Goal: Browse casually: Explore the website without a specific task or goal

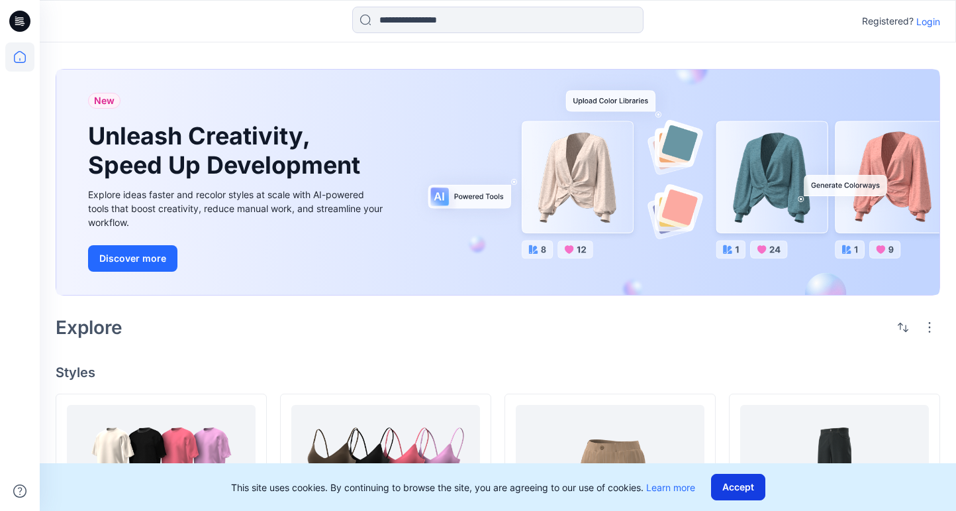
click at [743, 492] on button "Accept" at bounding box center [738, 487] width 54 height 26
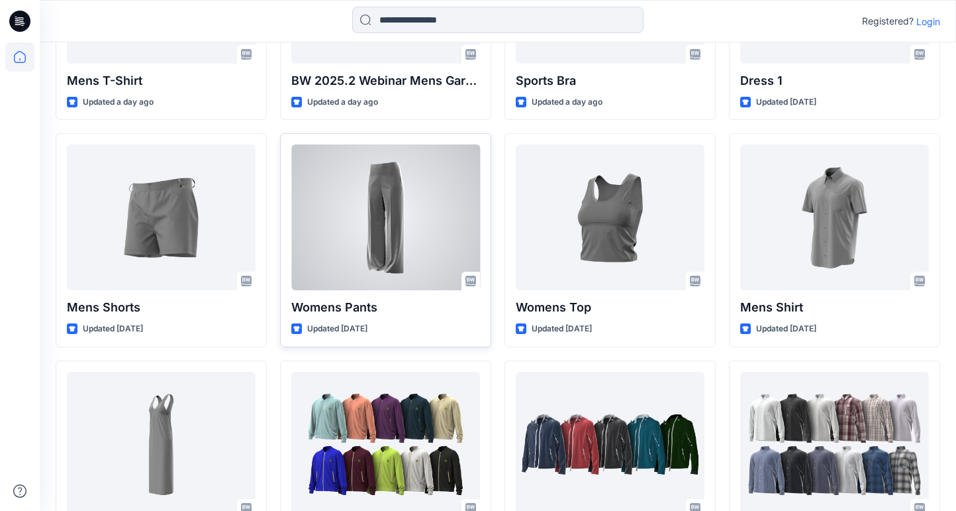
scroll to position [761, 0]
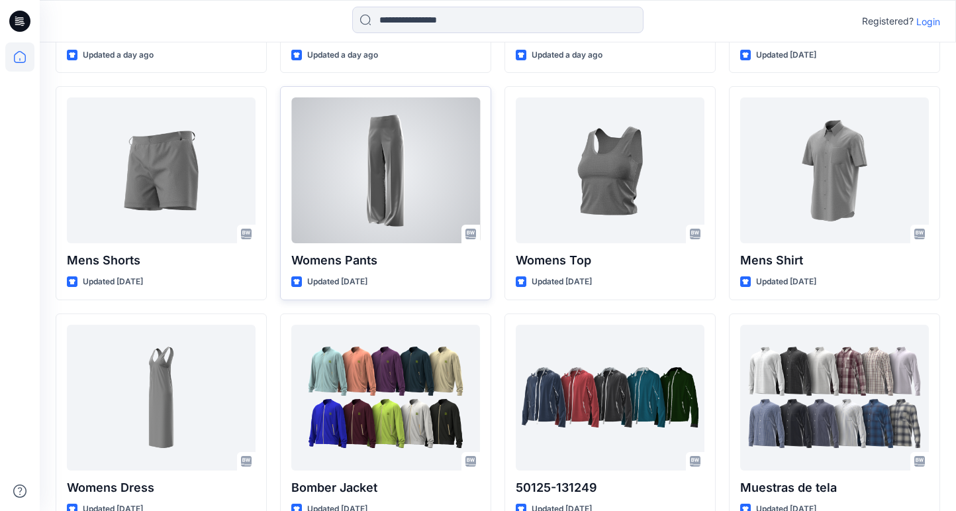
click at [370, 183] on div at bounding box center [385, 170] width 189 height 146
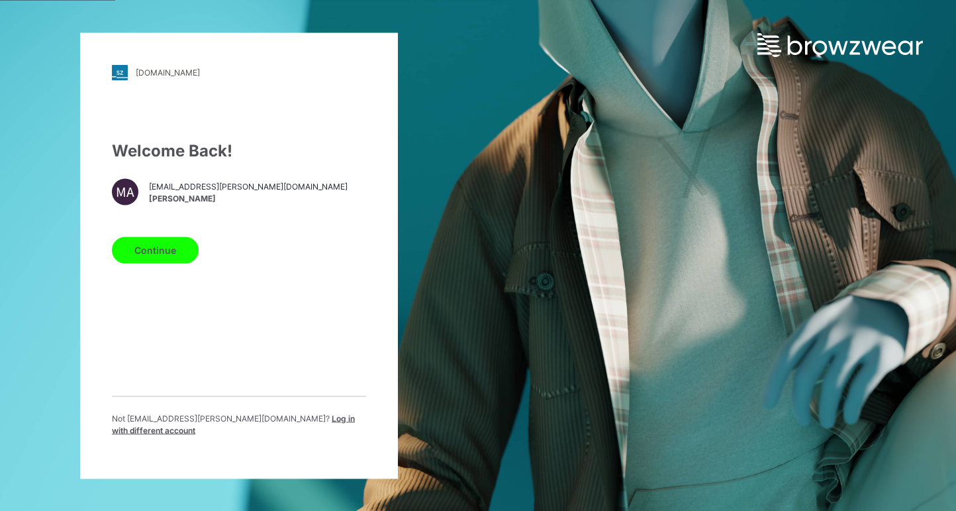
click at [155, 260] on button "Continue" at bounding box center [155, 249] width 87 height 26
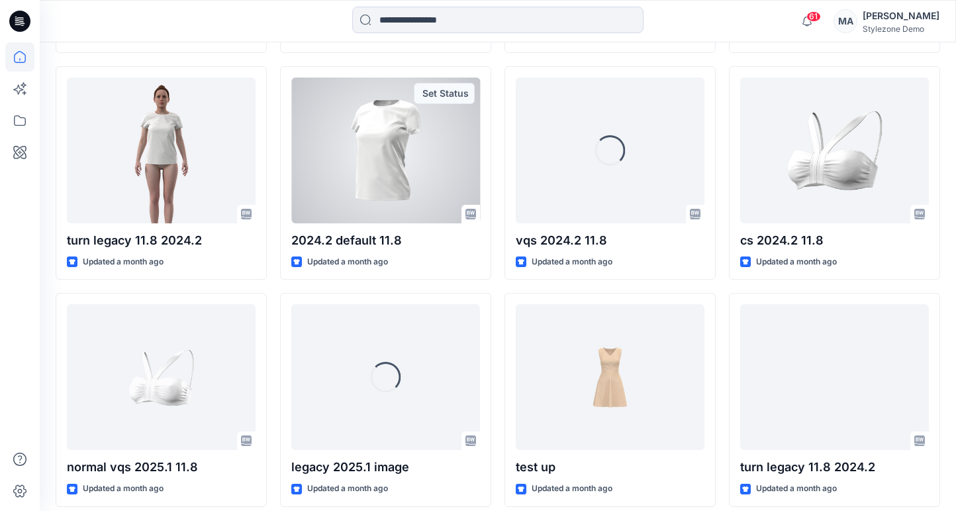
scroll to position [2200, 0]
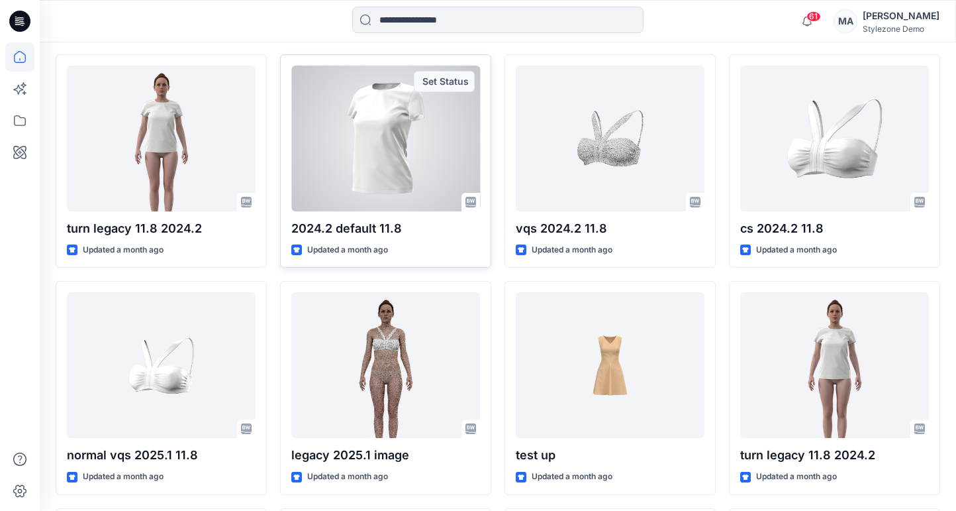
click at [380, 138] on div at bounding box center [385, 139] width 189 height 146
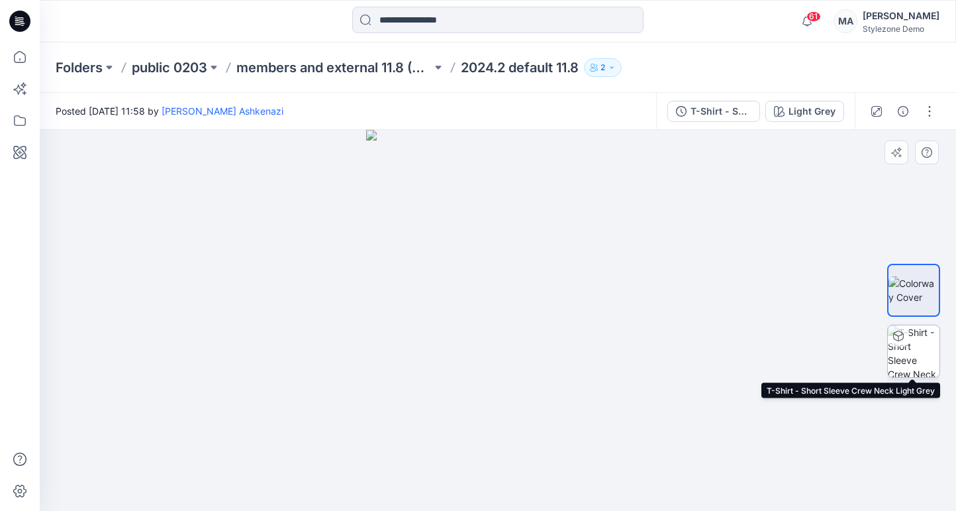
click at [925, 344] on img at bounding box center [914, 351] width 52 height 52
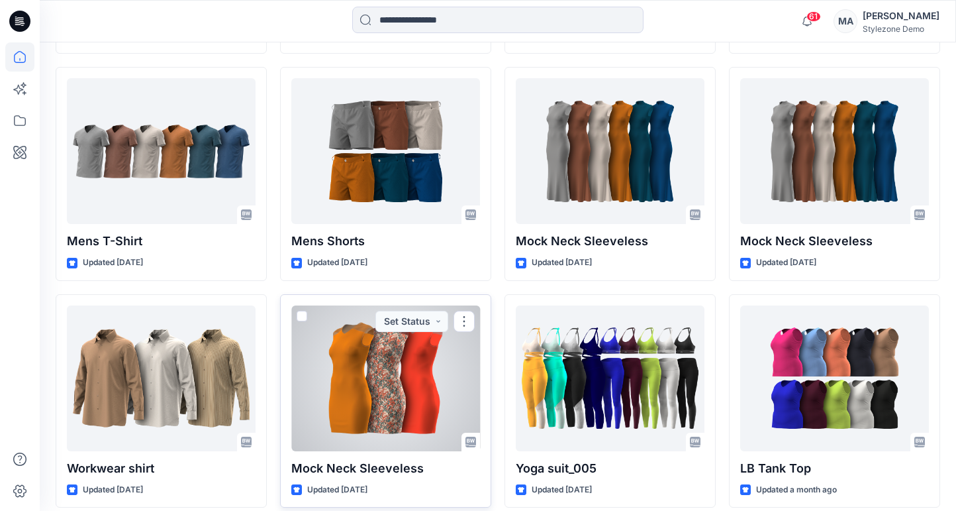
scroll to position [1438, 0]
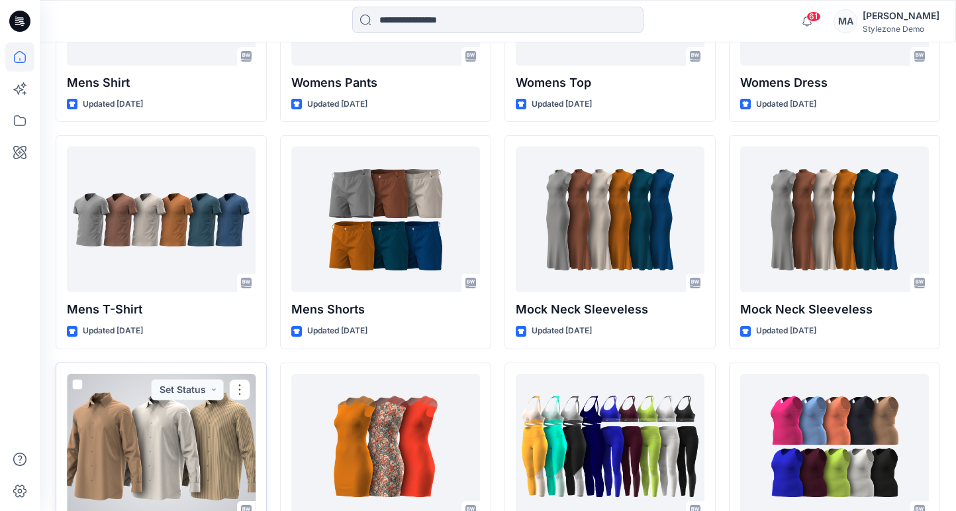
click at [225, 403] on div at bounding box center [161, 447] width 189 height 146
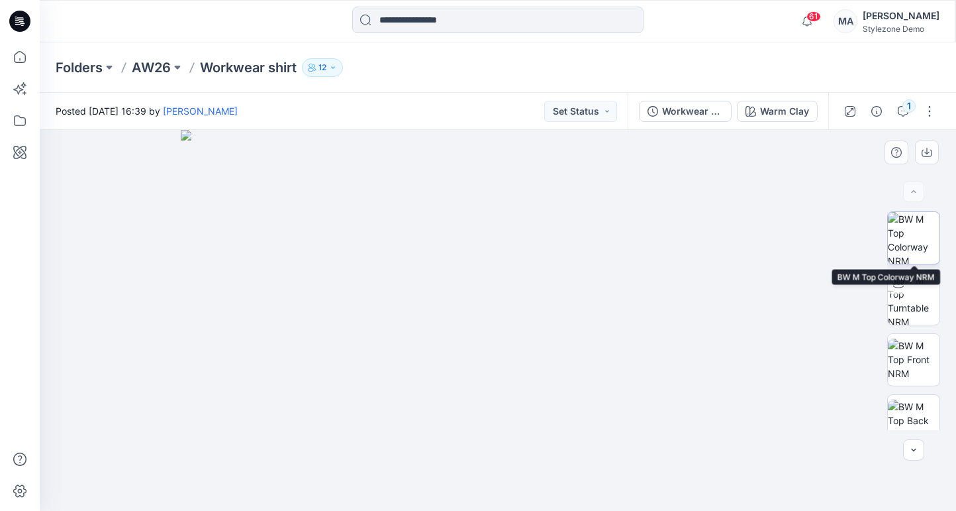
click at [932, 230] on img at bounding box center [914, 238] width 52 height 52
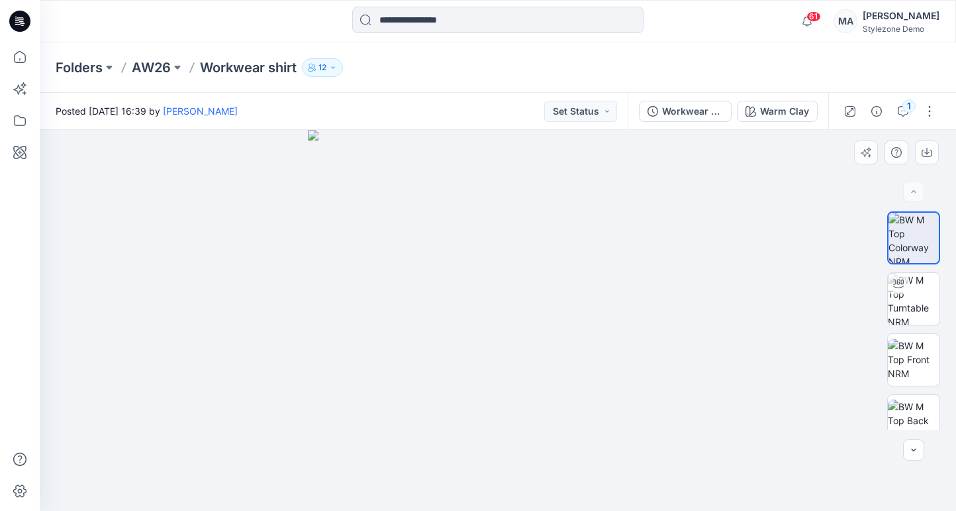
drag, startPoint x: 521, startPoint y: 315, endPoint x: 502, endPoint y: 254, distance: 63.1
click at [499, 255] on img at bounding box center [498, 320] width 381 height 381
click at [929, 303] on img at bounding box center [914, 299] width 52 height 52
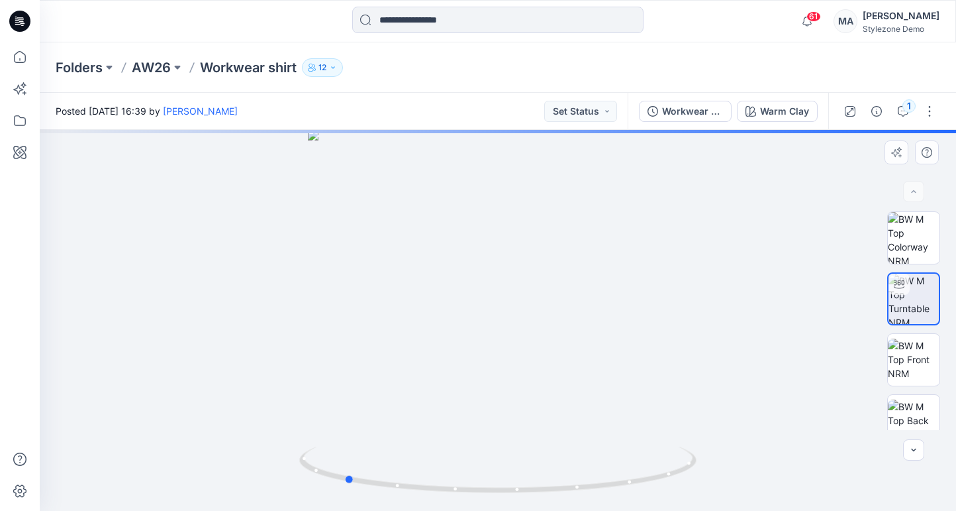
drag, startPoint x: 362, startPoint y: 389, endPoint x: 613, endPoint y: 378, distance: 251.3
click at [612, 378] on div at bounding box center [498, 320] width 917 height 381
drag, startPoint x: 291, startPoint y: 390, endPoint x: 478, endPoint y: 384, distance: 186.2
click at [465, 383] on div at bounding box center [498, 320] width 917 height 381
click at [907, 359] on img at bounding box center [914, 359] width 52 height 42
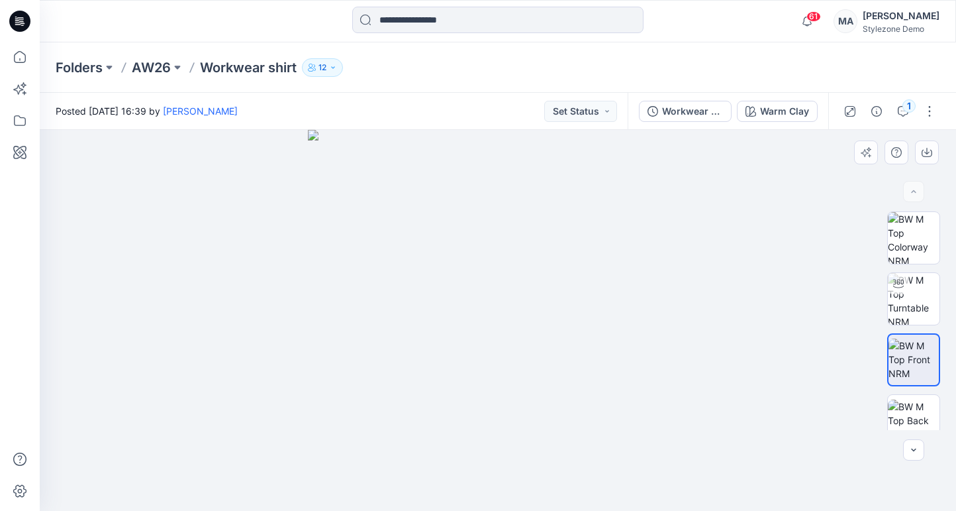
drag, startPoint x: 479, startPoint y: 307, endPoint x: 529, endPoint y: 303, distance: 49.8
click at [529, 303] on img at bounding box center [498, 320] width 381 height 381
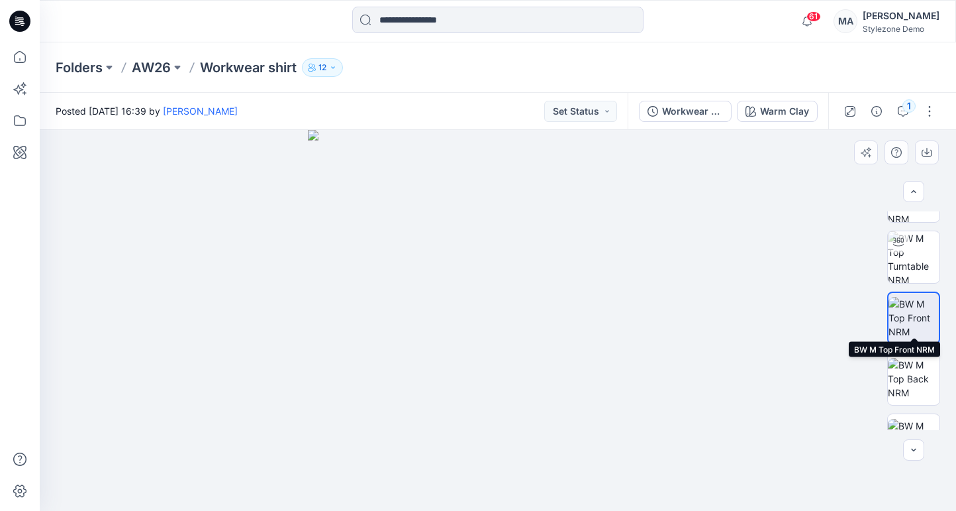
scroll to position [56, 0]
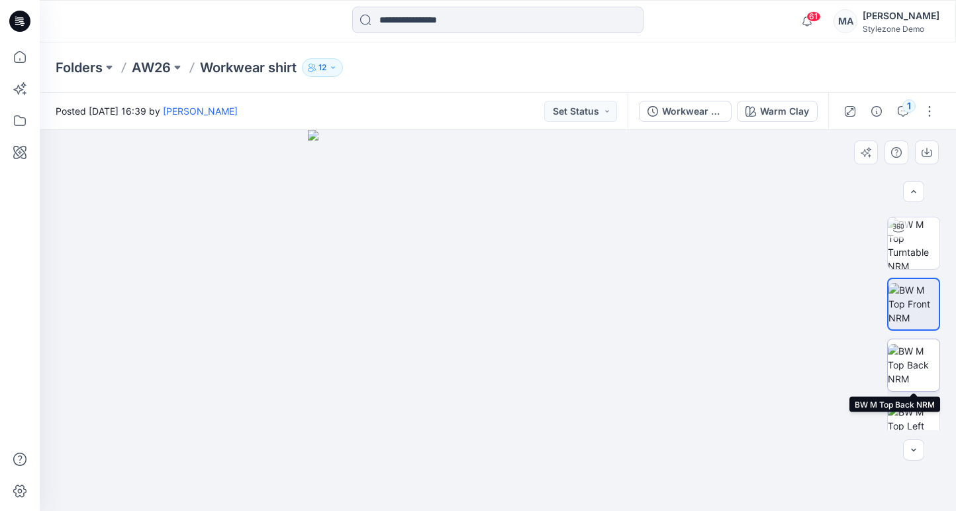
click at [912, 357] on img at bounding box center [914, 365] width 52 height 42
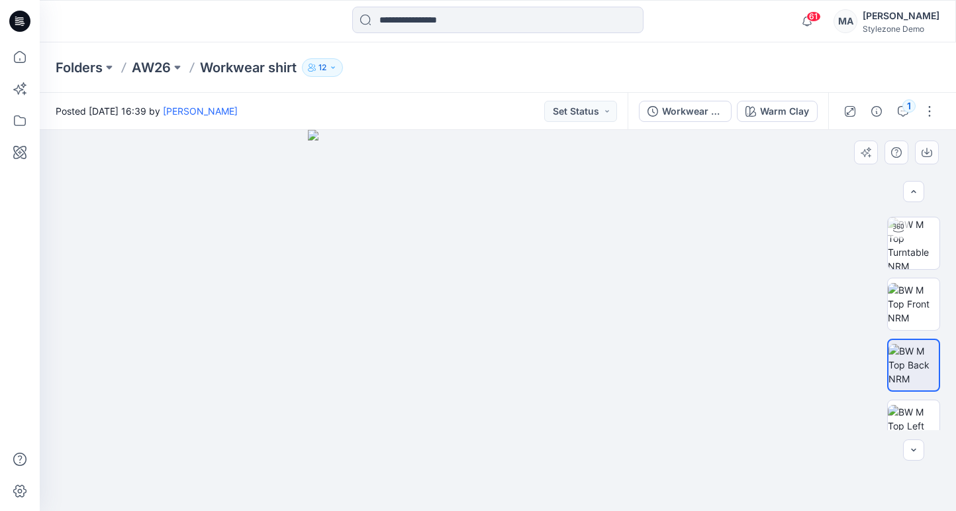
scroll to position [152, 0]
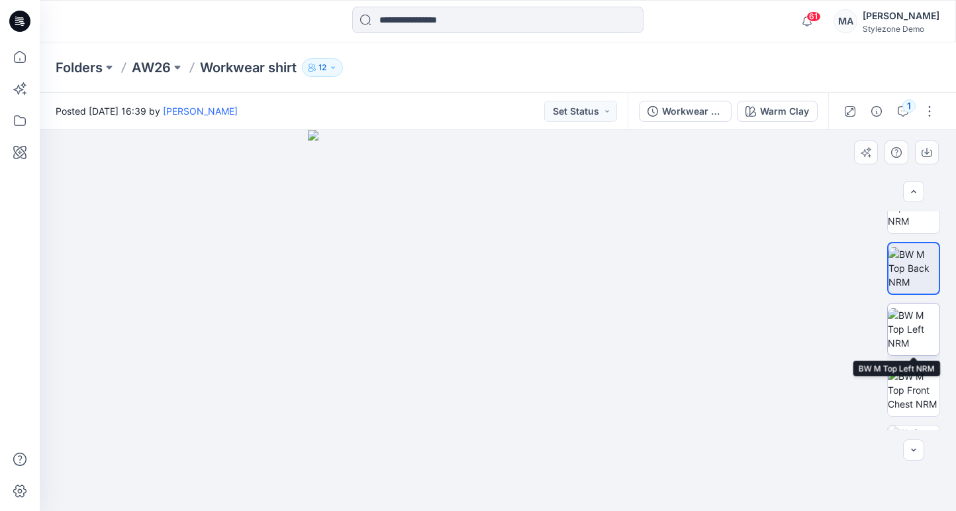
click at [909, 327] on img at bounding box center [914, 329] width 52 height 42
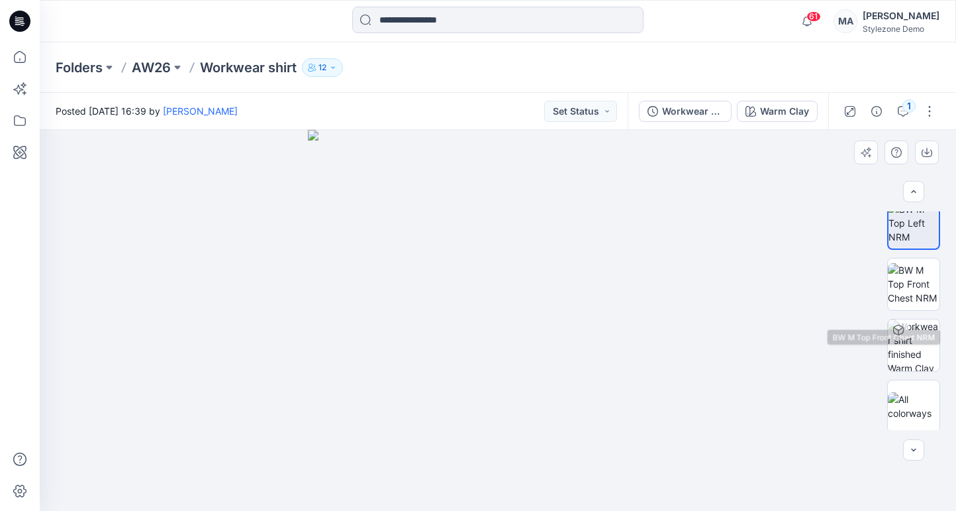
scroll to position [260, 0]
click at [912, 292] on img at bounding box center [914, 282] width 52 height 42
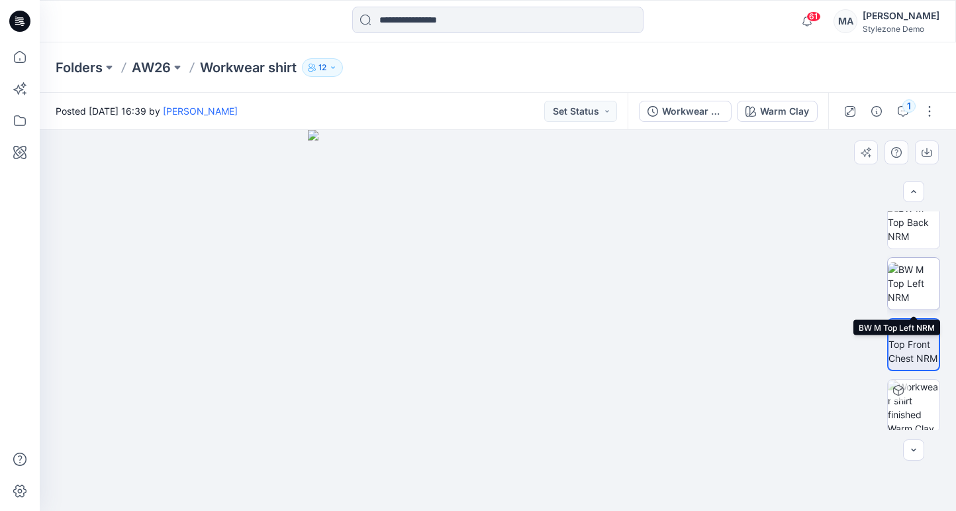
scroll to position [192, 0]
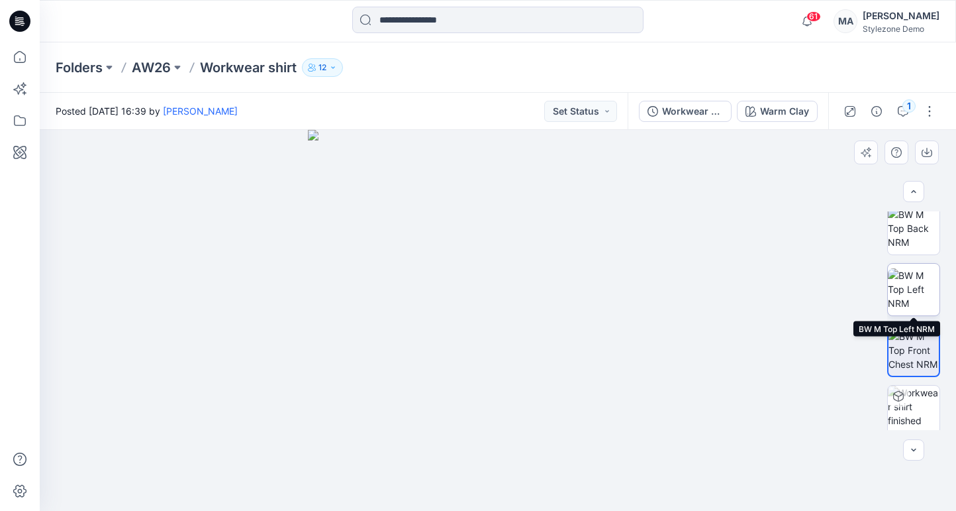
click at [912, 280] on img at bounding box center [914, 289] width 52 height 42
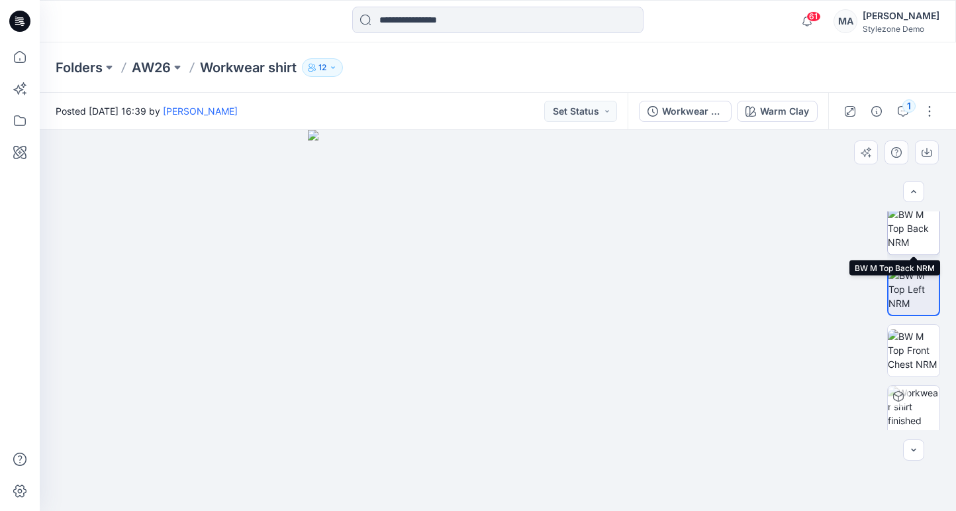
click at [908, 238] on img at bounding box center [914, 228] width 52 height 42
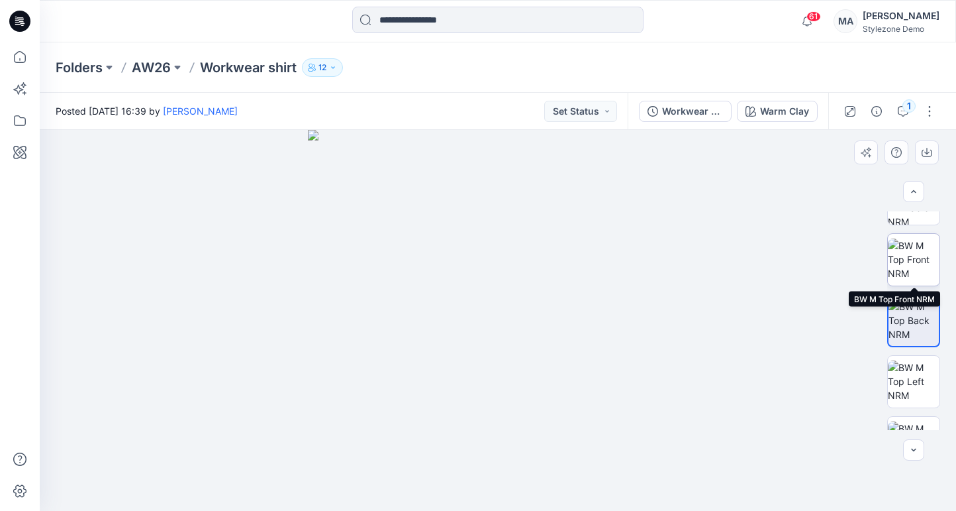
click at [908, 250] on img at bounding box center [914, 259] width 52 height 42
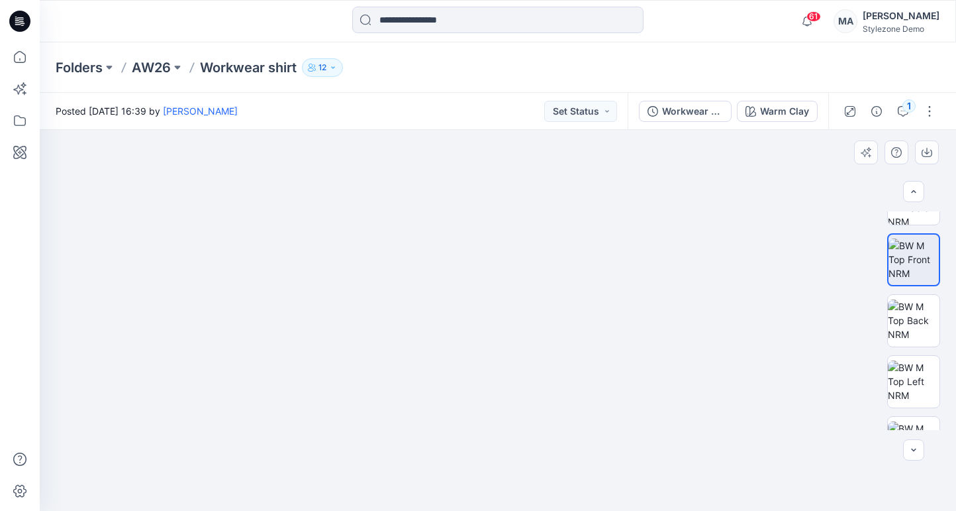
drag, startPoint x: 447, startPoint y: 267, endPoint x: 481, endPoint y: 264, distance: 33.9
click at [481, 264] on img at bounding box center [498, 289] width 499 height 444
drag, startPoint x: 491, startPoint y: 262, endPoint x: 492, endPoint y: 253, distance: 8.6
click at [492, 253] on img at bounding box center [498, 263] width 499 height 496
drag, startPoint x: 500, startPoint y: 192, endPoint x: 497, endPoint y: 219, distance: 27.3
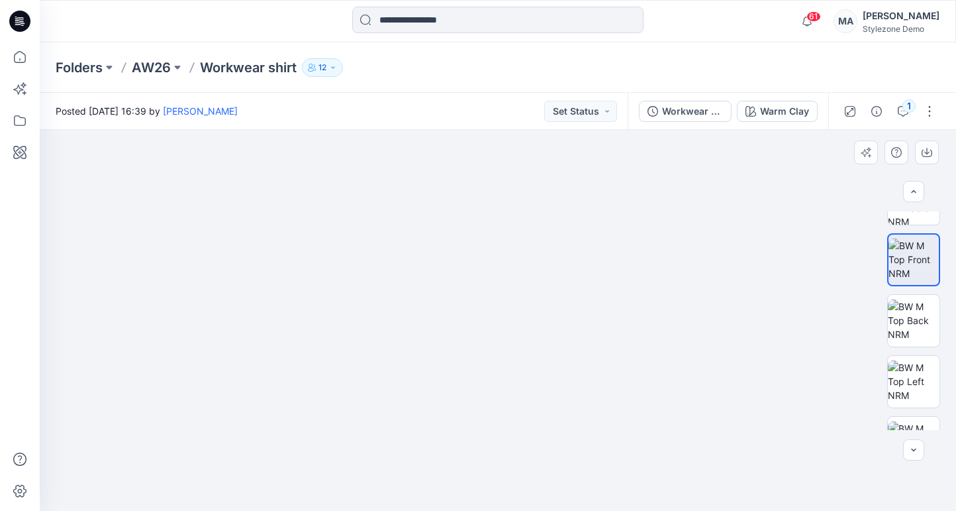
click at [497, 219] on img at bounding box center [498, 270] width 499 height 481
drag, startPoint x: 497, startPoint y: 215, endPoint x: 498, endPoint y: 338, distance: 123.2
click at [498, 338] on img at bounding box center [498, 313] width 538 height 396
click at [577, 275] on img at bounding box center [498, 305] width 861 height 412
click at [577, 274] on img at bounding box center [498, 305] width 861 height 412
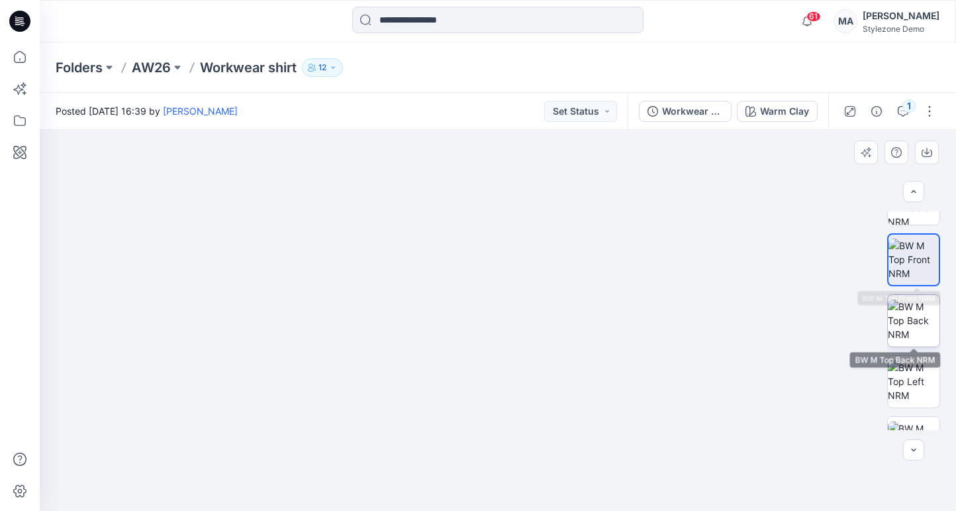
click at [910, 318] on img at bounding box center [914, 320] width 52 height 42
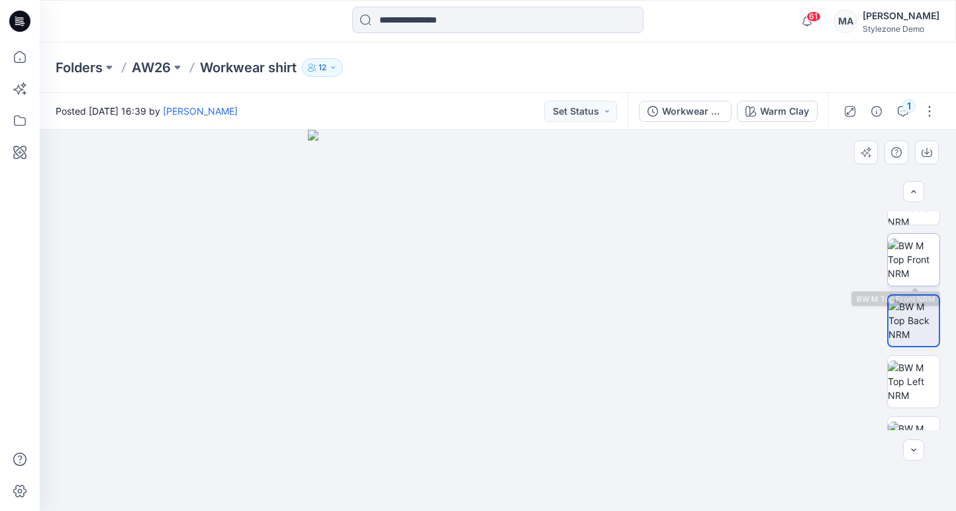
click at [920, 260] on img at bounding box center [914, 259] width 52 height 42
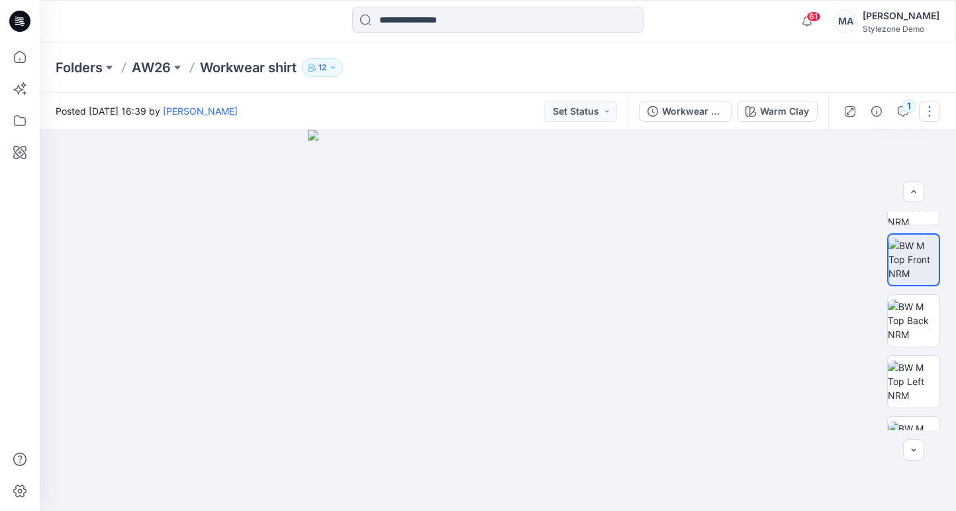
click at [933, 107] on button "button" at bounding box center [929, 111] width 21 height 21
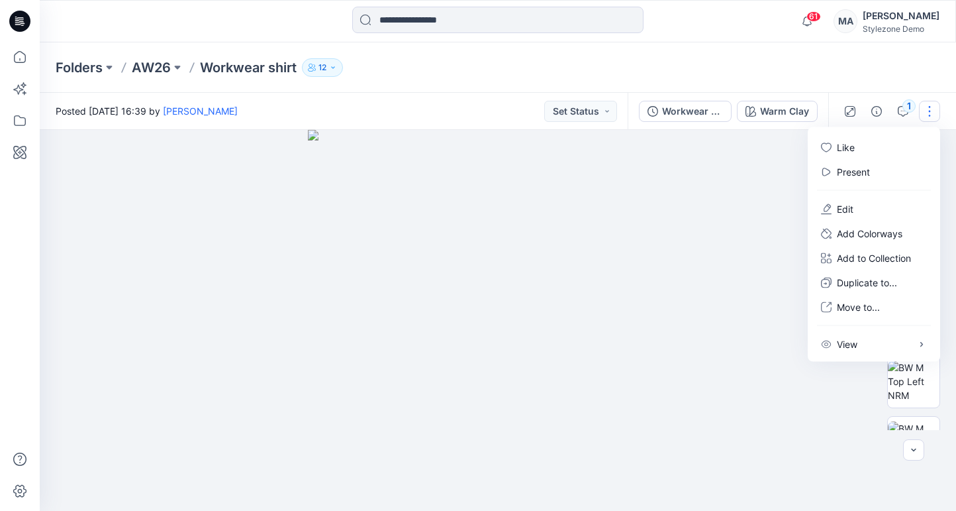
click at [933, 107] on button "button" at bounding box center [929, 111] width 21 height 21
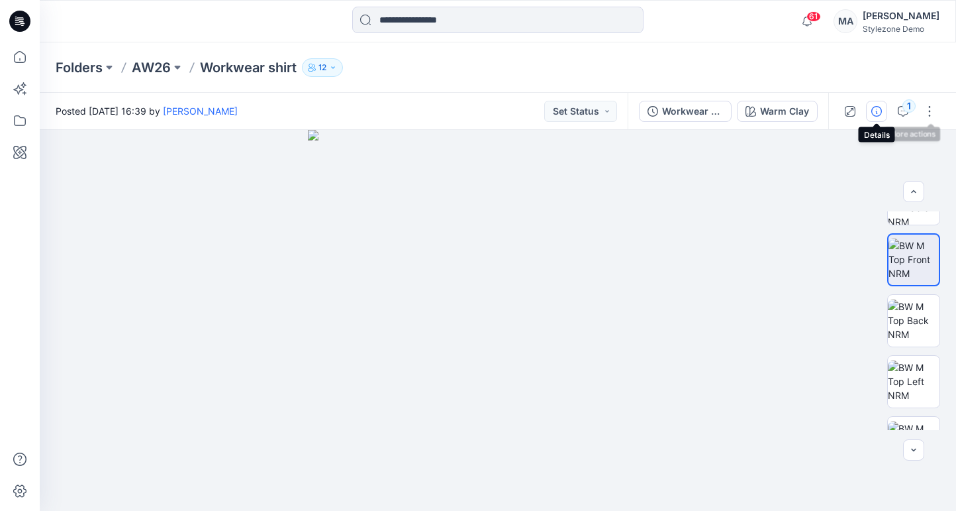
click at [872, 103] on button "button" at bounding box center [876, 111] width 21 height 21
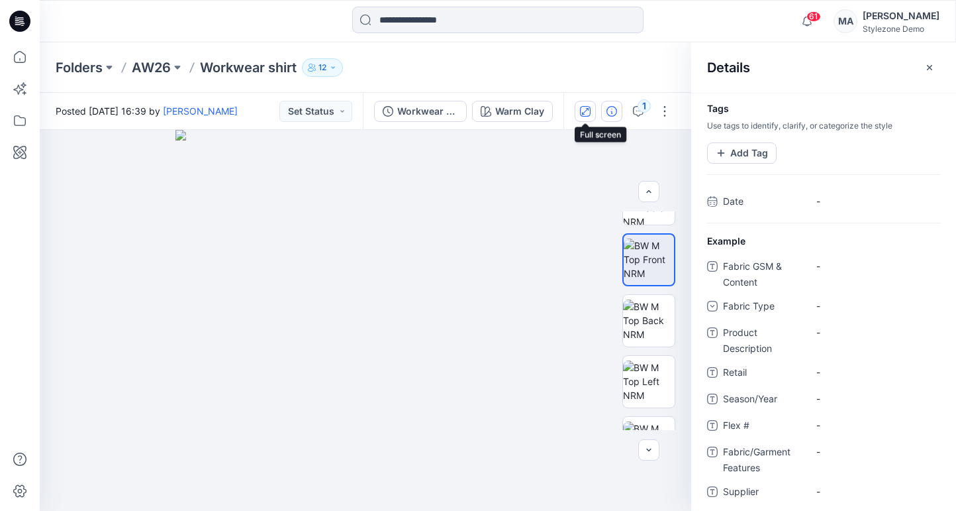
click at [582, 117] on button "button" at bounding box center [585, 111] width 21 height 21
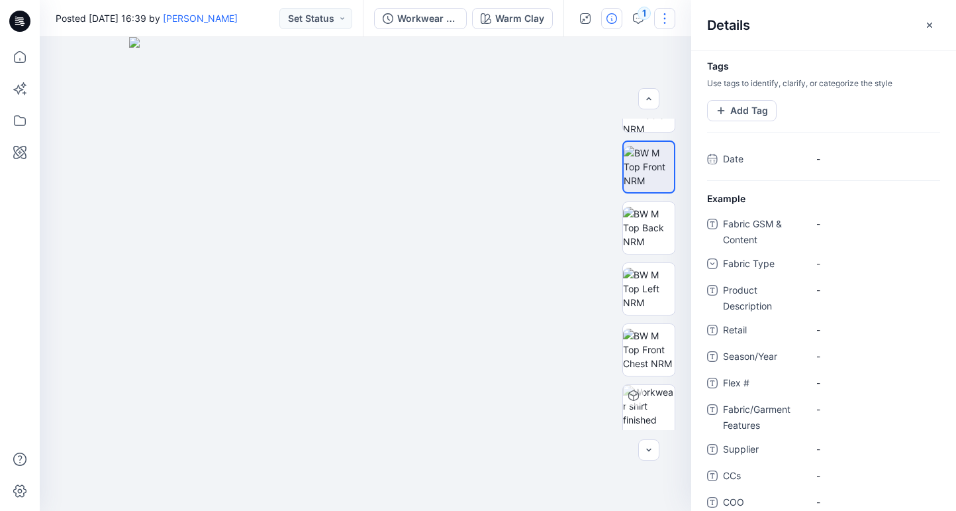
click at [660, 15] on button "button" at bounding box center [664, 18] width 21 height 21
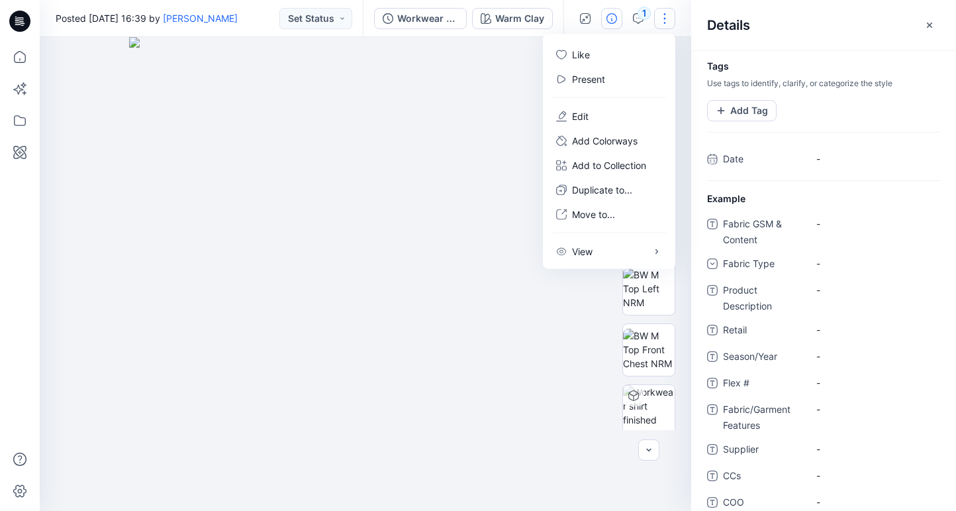
click at [663, 17] on button "button" at bounding box center [664, 18] width 21 height 21
